Goal: Information Seeking & Learning: Learn about a topic

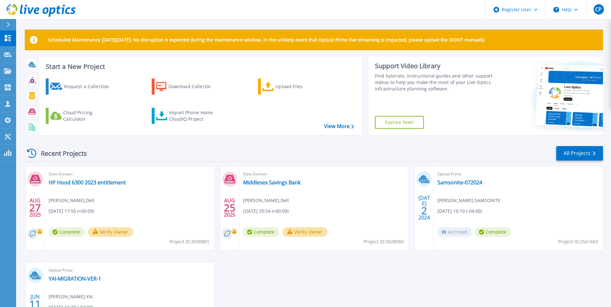
click at [246, 8] on header "Register User Help CP Dell User Craig Pantano Craig.Pantano@Dell.com Dell My Pr…" at bounding box center [305, 9] width 611 height 19
click at [31, 107] on p "Customers" at bounding box center [28, 104] width 23 height 17
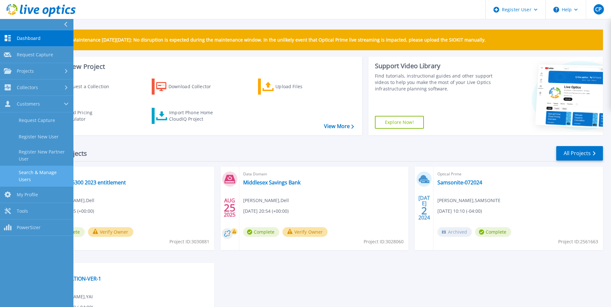
click at [52, 174] on link "Search & Manage Users" at bounding box center [36, 176] width 73 height 21
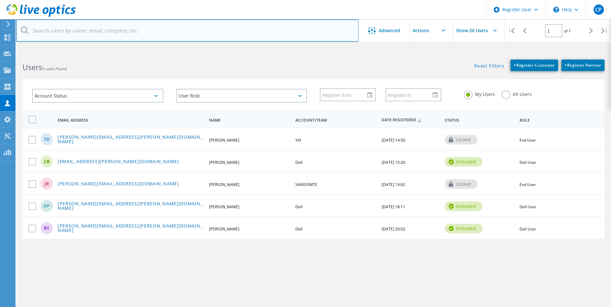
click at [44, 32] on input "text" at bounding box center [187, 30] width 342 height 23
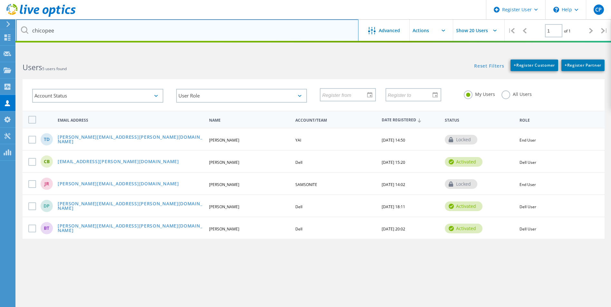
type input "chicopee"
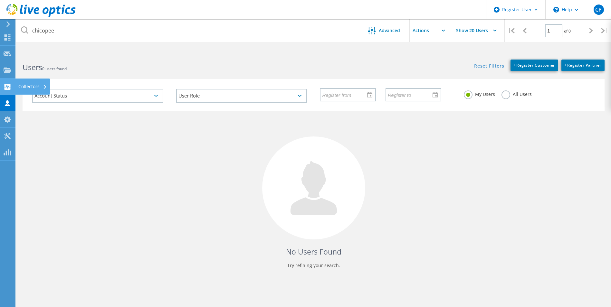
click at [8, 87] on icon at bounding box center [8, 87] width 8 height 6
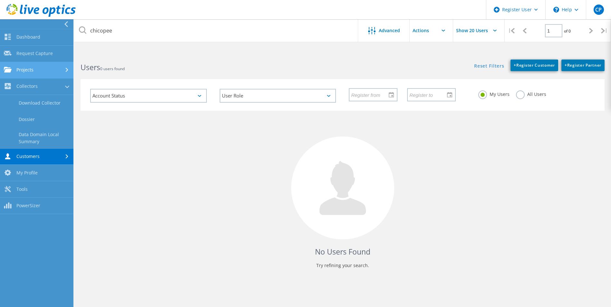
click at [43, 69] on link "Projects" at bounding box center [36, 70] width 73 height 16
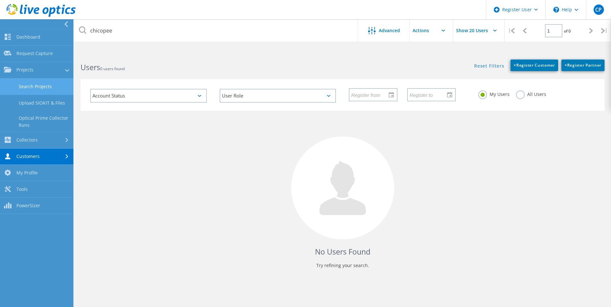
click at [45, 86] on link "Search Projects" at bounding box center [36, 87] width 73 height 16
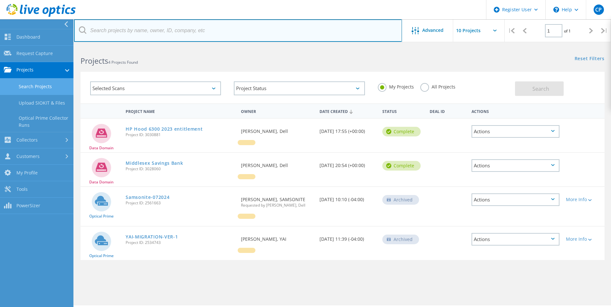
click at [151, 30] on input "text" at bounding box center [238, 30] width 328 height 23
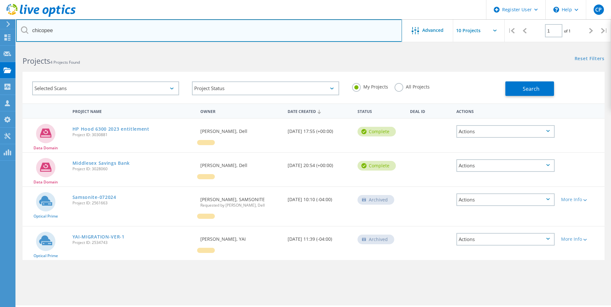
type input "chicopee"
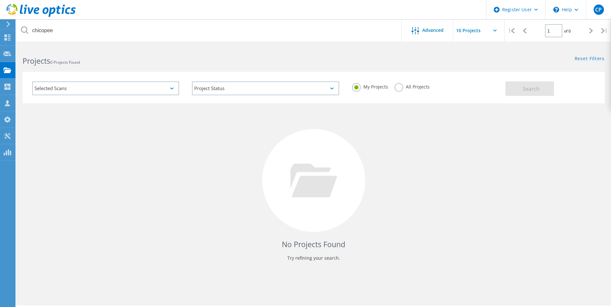
click at [480, 26] on input "text" at bounding box center [485, 30] width 64 height 23
click at [429, 53] on div "Reset Filters Show Filters" at bounding box center [461, 53] width 297 height 12
click at [397, 88] on label "All Projects" at bounding box center [411, 86] width 35 height 6
click at [0, 0] on input "All Projects" at bounding box center [0, 0] width 0 height 0
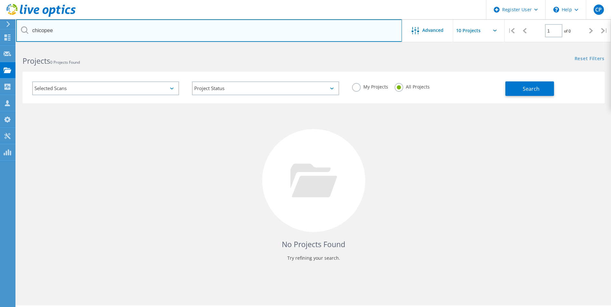
click at [105, 32] on input "chicopee" at bounding box center [209, 30] width 386 height 23
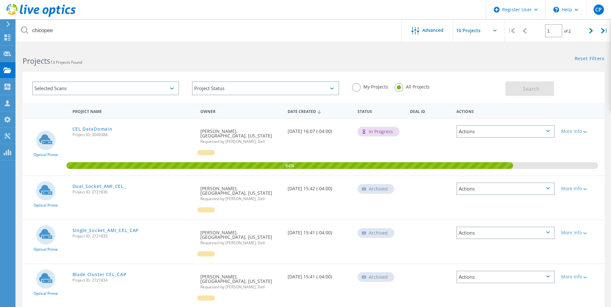
click at [549, 129] on div "Actions" at bounding box center [505, 131] width 98 height 13
click at [585, 130] on div at bounding box center [584, 132] width 5 height 4
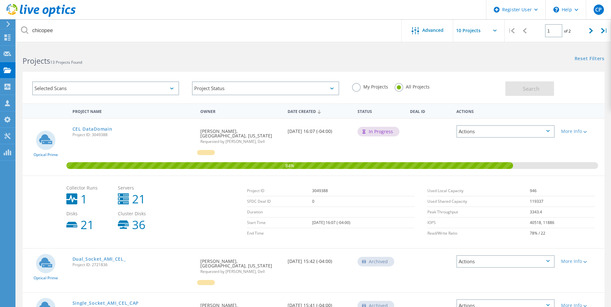
scroll to position [32, 0]
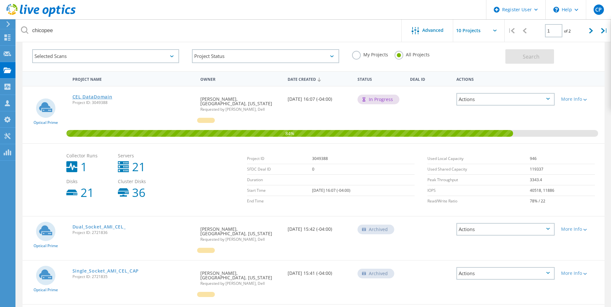
click at [90, 95] on link "CEL DataDomain" at bounding box center [92, 97] width 40 height 5
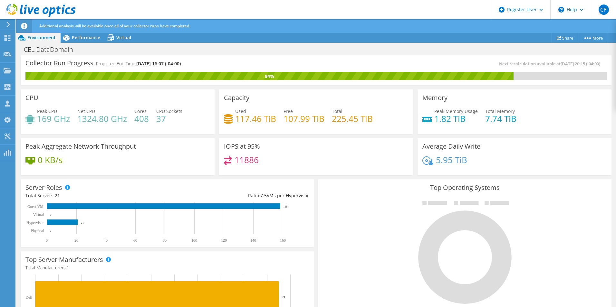
scroll to position [193, 0]
click at [79, 35] on span "Performance" at bounding box center [86, 37] width 28 height 6
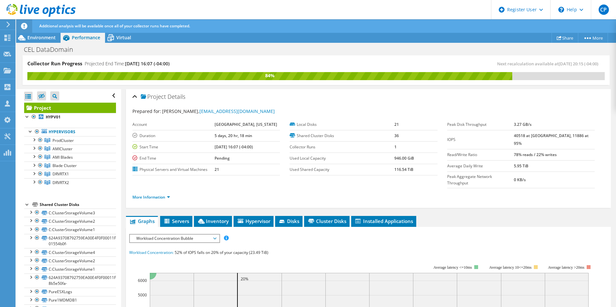
scroll to position [0, 0]
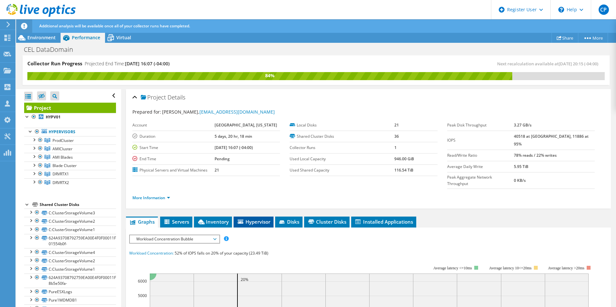
click at [249, 219] on span "Hypervisor" at bounding box center [253, 222] width 33 height 6
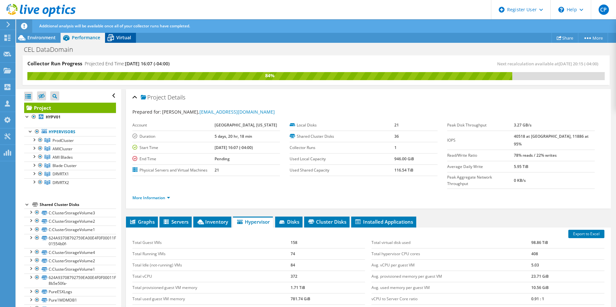
click at [125, 37] on span "Virtual" at bounding box center [123, 37] width 15 height 6
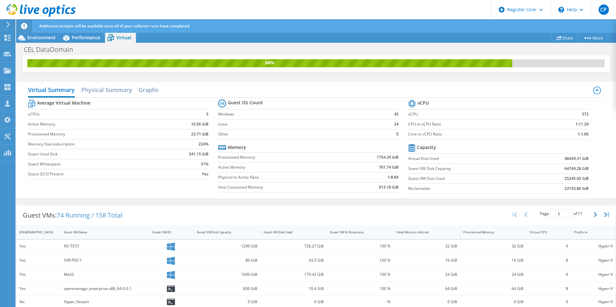
scroll to position [23, 0]
click at [118, 93] on h2 "Physical Summary" at bounding box center [106, 90] width 51 height 14
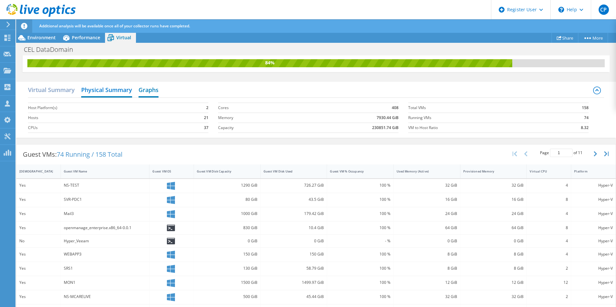
click at [154, 89] on h2 "Graphs" at bounding box center [148, 90] width 20 height 14
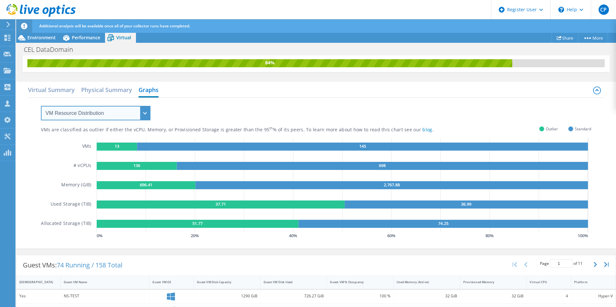
click at [144, 110] on select "VM Resource Distribution Provisioning Contrast Over Provisioning" at bounding box center [95, 113] width 109 height 14
click at [196, 108] on div "VMs are classified as outlier if either the vCPU, Memory, or Provisioned Storag…" at bounding box center [316, 169] width 550 height 143
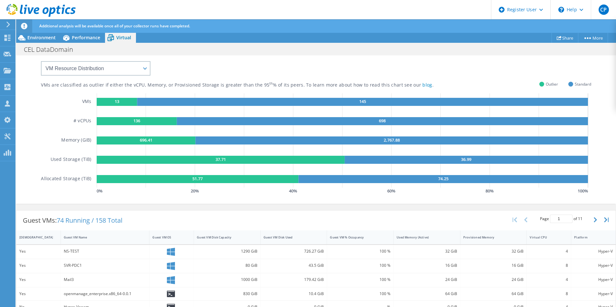
scroll to position [0, 0]
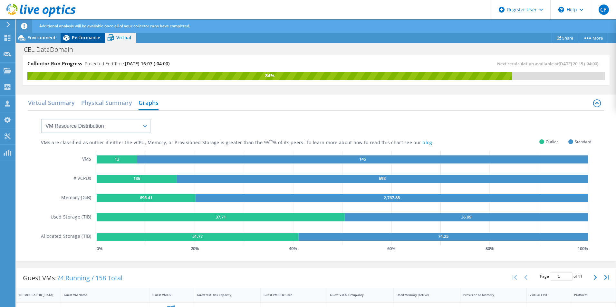
click at [95, 37] on span "Performance" at bounding box center [86, 37] width 28 height 6
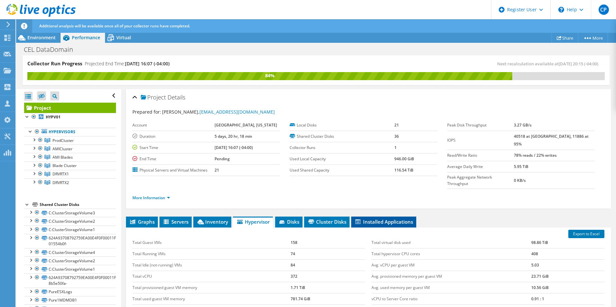
click at [372, 217] on li "Installed Applications" at bounding box center [383, 222] width 65 height 11
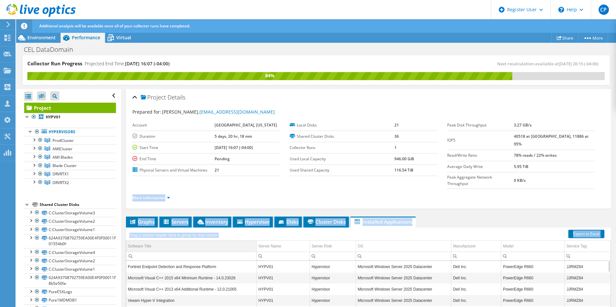
drag, startPoint x: 122, startPoint y: 183, endPoint x: 130, endPoint y: 236, distance: 54.1
click at [130, 236] on div "Project Details Prepared for: [PERSON_NAME], [EMAIL_ADDRESS][DOMAIN_NAME] Accou…" at bounding box center [368, 239] width 494 height 300
drag, startPoint x: 130, startPoint y: 236, endPoint x: 121, endPoint y: 229, distance: 11.2
click at [121, 229] on div "Project Details Prepared for: [PERSON_NAME], [EMAIL_ADDRESS][DOMAIN_NAME] Accou…" at bounding box center [368, 239] width 494 height 300
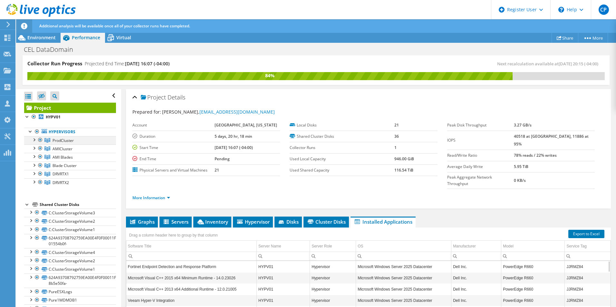
click at [33, 137] on div at bounding box center [34, 139] width 6 height 6
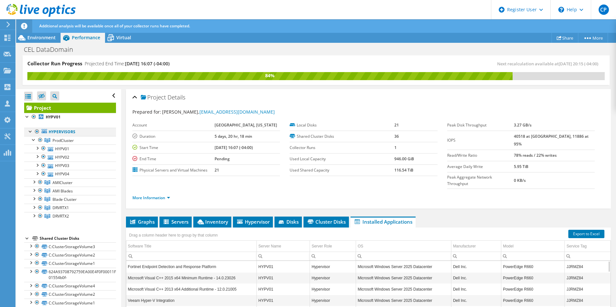
click at [30, 133] on div at bounding box center [30, 131] width 6 height 6
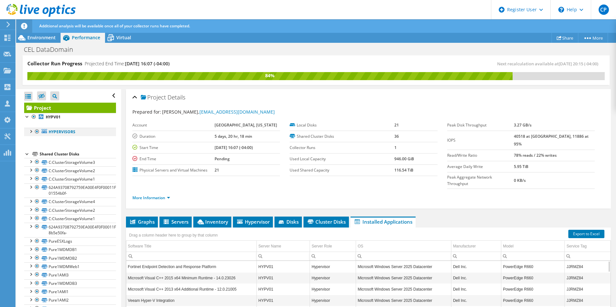
click at [30, 131] on div at bounding box center [30, 131] width 6 height 6
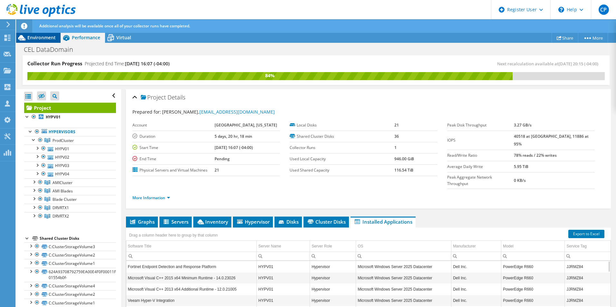
click at [44, 38] on span "Environment" at bounding box center [41, 37] width 28 height 6
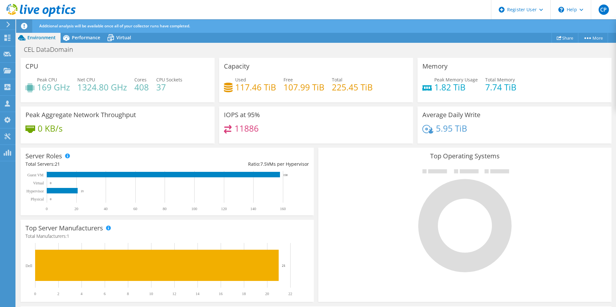
scroll to position [4, 0]
click at [77, 39] on span "Performance" at bounding box center [86, 37] width 28 height 6
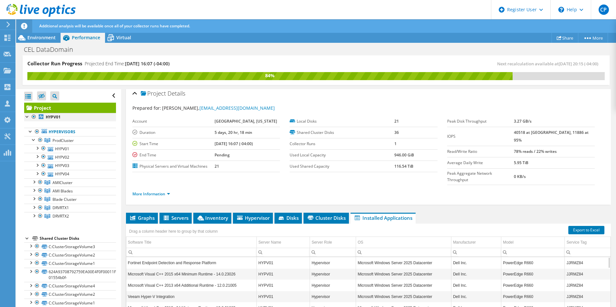
click at [27, 116] on div at bounding box center [27, 116] width 6 height 6
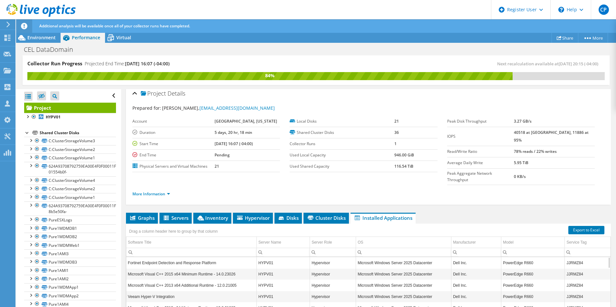
click at [27, 132] on div at bounding box center [27, 132] width 6 height 6
